Goal: Entertainment & Leisure: Consume media (video, audio)

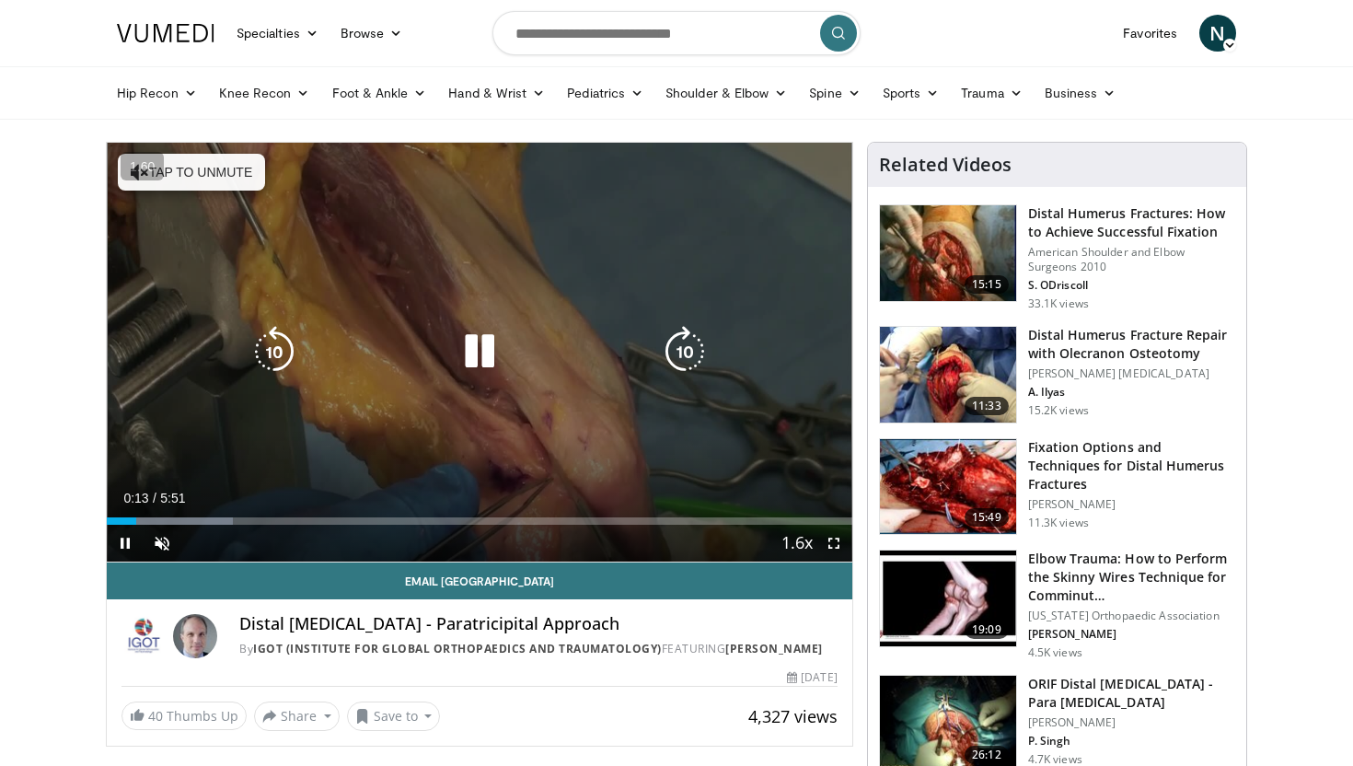
click at [234, 173] on button "Tap to unmute" at bounding box center [191, 172] width 147 height 37
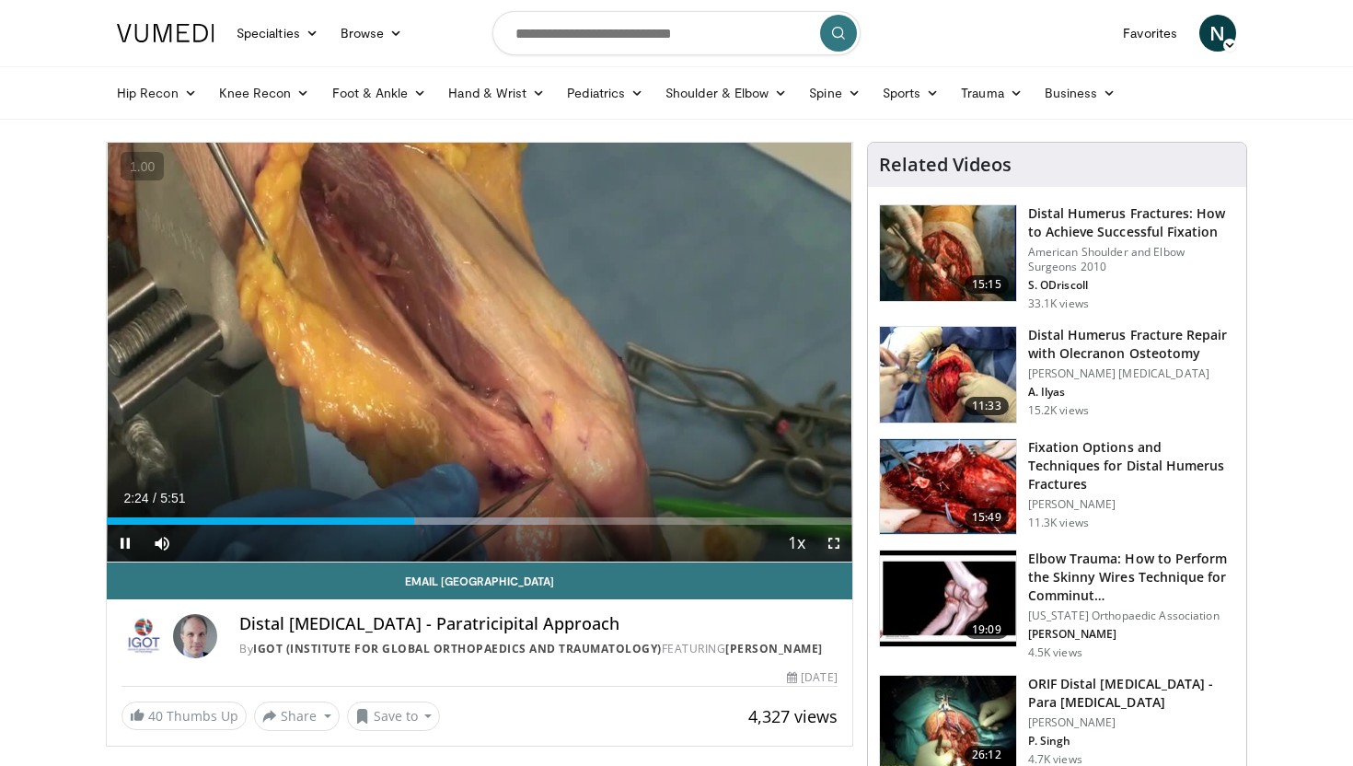
click at [834, 544] on span "Video Player" at bounding box center [834, 543] width 37 height 37
